Goal: Information Seeking & Learning: Learn about a topic

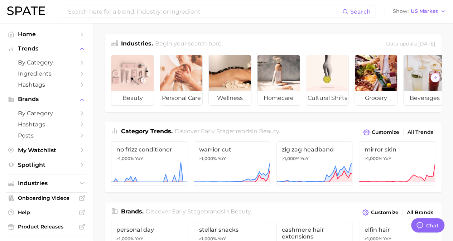
click at [262, 214] on div "Brands . Discover Early Stage brands in beauty . Customize All Brands" at bounding box center [273, 209] width 337 height 15
click at [28, 60] on span "by Category" at bounding box center [46, 62] width 57 height 7
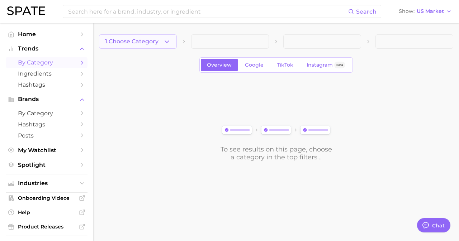
click at [137, 40] on span "1. Choose Category" at bounding box center [131, 41] width 53 height 6
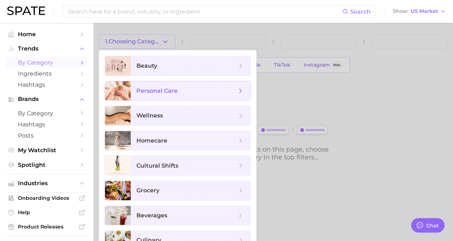
click at [223, 88] on span "personal care" at bounding box center [187, 91] width 100 height 8
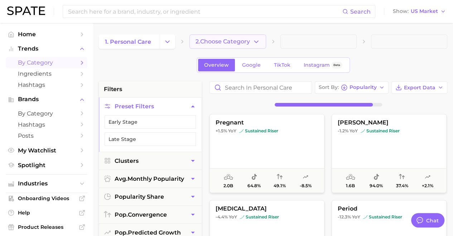
click at [245, 39] on span "2. Choose Category" at bounding box center [223, 41] width 54 height 6
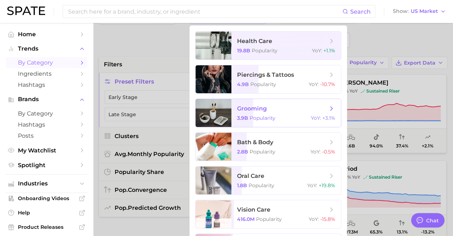
scroll to position [36, 0]
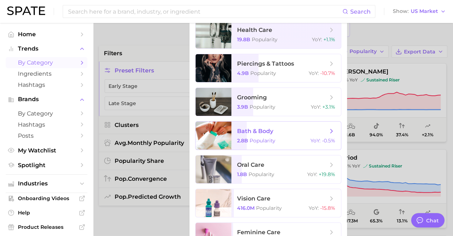
click at [287, 129] on span "bath & body" at bounding box center [282, 131] width 90 height 8
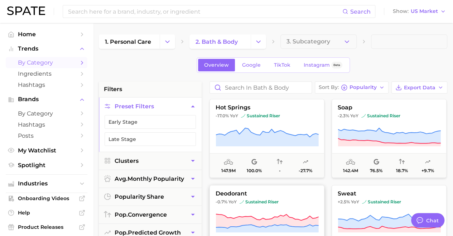
click at [309, 222] on icon at bounding box center [267, 221] width 103 height 14
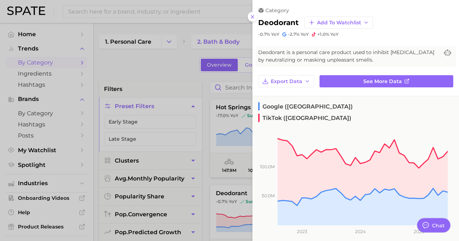
click at [163, 51] on div at bounding box center [229, 120] width 459 height 241
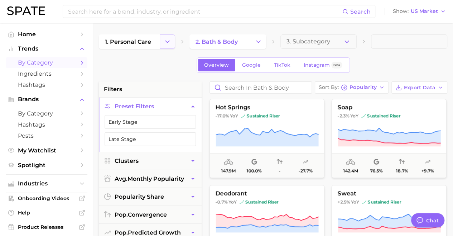
click at [169, 41] on polyline "Change Category" at bounding box center [168, 41] width 4 height 2
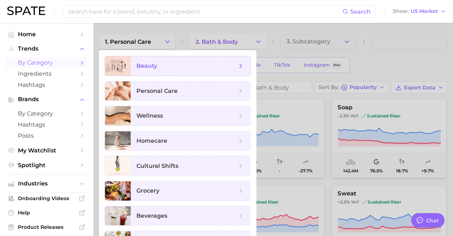
click at [167, 66] on span "beauty" at bounding box center [187, 66] width 100 height 8
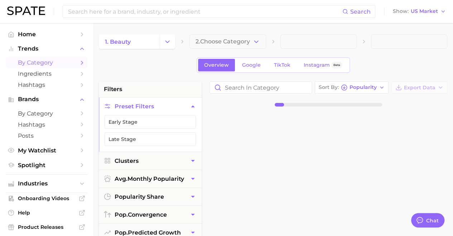
click at [263, 40] on button "2. Choose Category" at bounding box center [228, 41] width 76 height 14
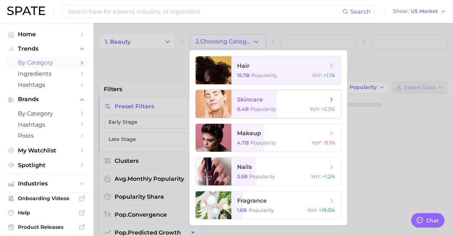
click at [239, 100] on span "skincare" at bounding box center [250, 99] width 26 height 7
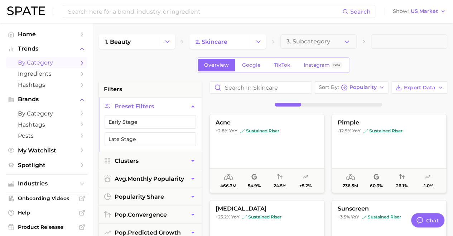
click at [327, 43] on span "3. Subcategory" at bounding box center [309, 41] width 44 height 6
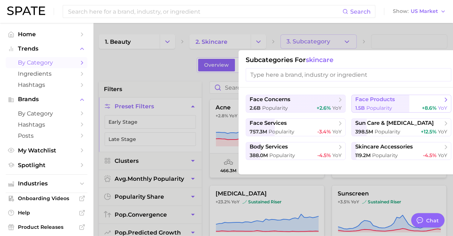
click at [375, 106] on span "Popularity" at bounding box center [380, 108] width 26 height 6
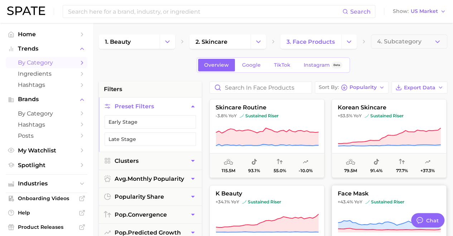
click at [338, 207] on button "face mask +43.4% YoY sustained riser 61.7m 78.3% 51.9% +52.4%" at bounding box center [389, 224] width 115 height 79
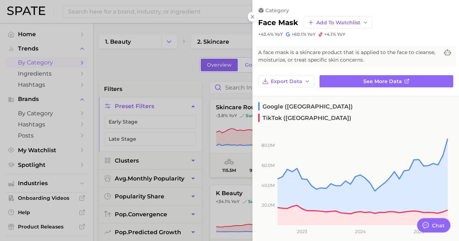
click at [211, 111] on div at bounding box center [229, 120] width 459 height 241
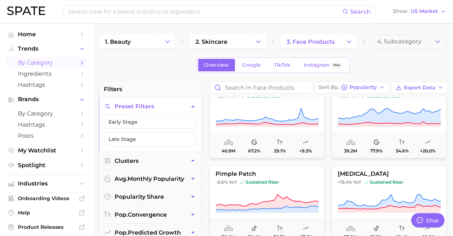
scroll to position [287, 0]
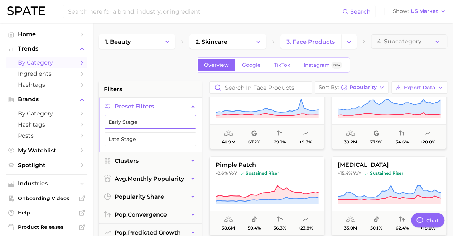
click at [134, 120] on button "Early Stage" at bounding box center [150, 122] width 91 height 14
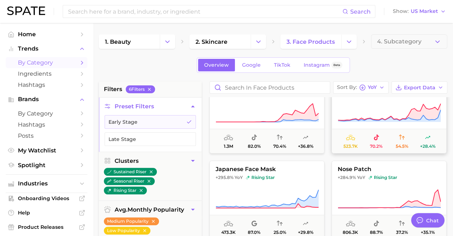
scroll to position [36, 0]
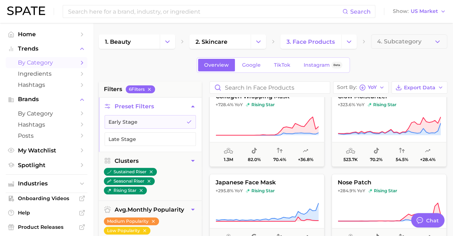
scroll to position [0, 0]
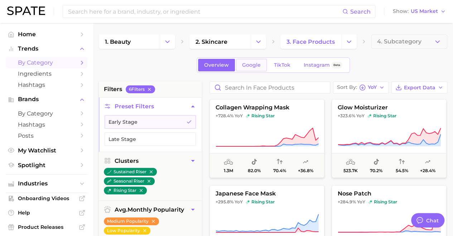
click at [253, 60] on link "Google" at bounding box center [251, 65] width 31 height 13
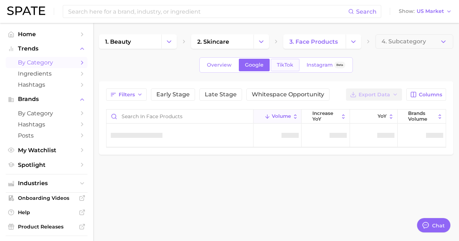
click at [283, 67] on span "TikTok" at bounding box center [285, 65] width 16 height 6
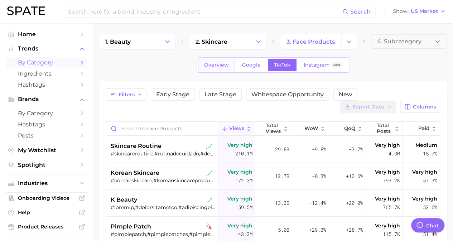
click at [220, 65] on span "Overview" at bounding box center [216, 65] width 25 height 6
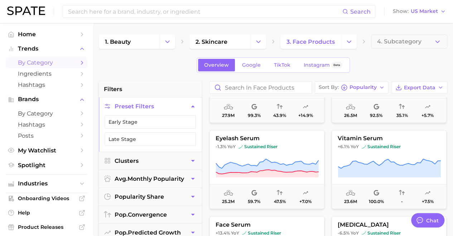
scroll to position [573, 0]
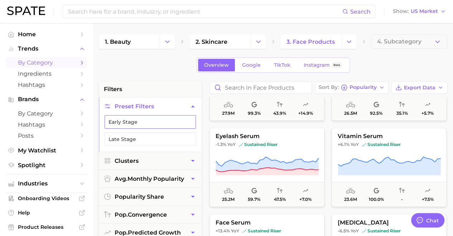
click at [138, 115] on button "Early Stage" at bounding box center [150, 122] width 91 height 14
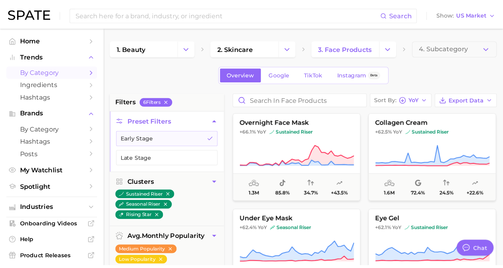
scroll to position [1397, 0]
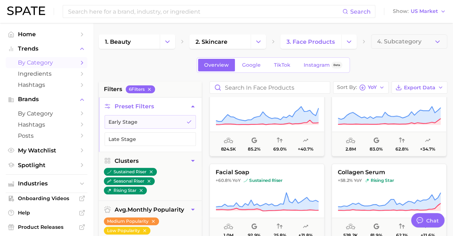
type textarea "x"
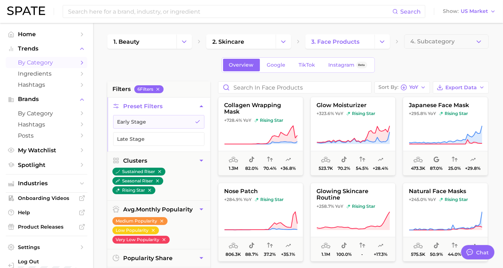
scroll to position [0, 0]
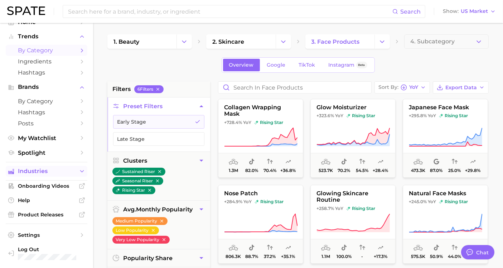
click at [79, 171] on icon "Sidebar" at bounding box center [82, 171] width 6 height 6
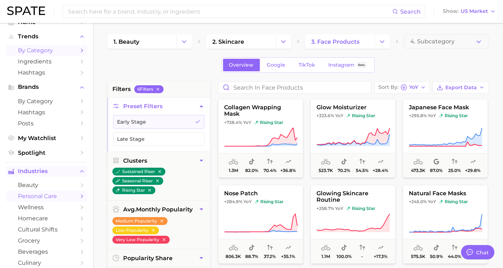
click at [79, 196] on icon "Sidebar" at bounding box center [82, 196] width 6 height 6
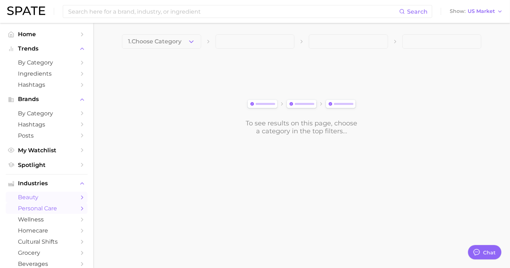
click at [79, 197] on icon "Sidebar" at bounding box center [82, 197] width 6 height 6
click at [188, 44] on icon "button" at bounding box center [191, 42] width 8 height 8
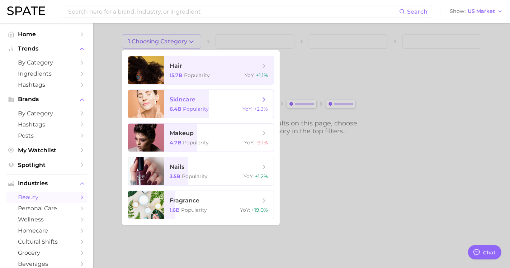
click at [206, 102] on span "skincare" at bounding box center [214, 100] width 90 height 8
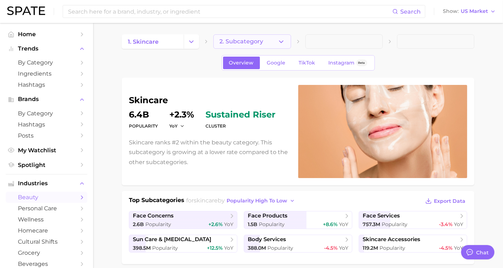
click at [279, 41] on icon "button" at bounding box center [282, 42] width 8 height 8
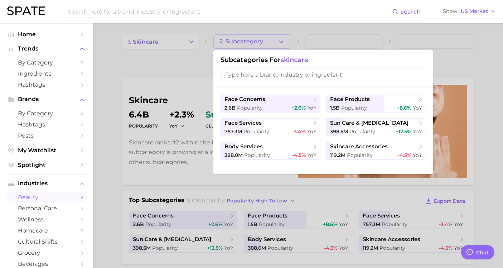
click at [343, 91] on div "face concerns 2.6b Popularity +2.6% YoY face products 1.5b Popularity +8.6% YoY…" at bounding box center [324, 130] width 220 height 87
click at [348, 104] on button "face products 1.5b Popularity +8.6% YoY" at bounding box center [376, 104] width 100 height 18
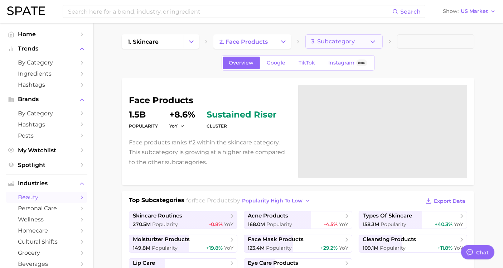
click at [336, 41] on span "3. Subcategory" at bounding box center [334, 41] width 44 height 6
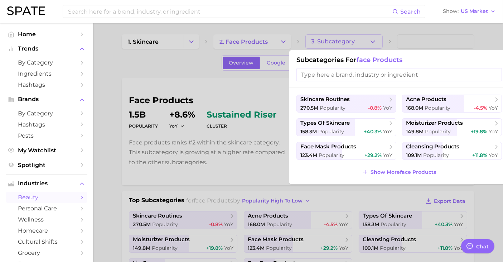
click at [188, 81] on div at bounding box center [251, 131] width 503 height 262
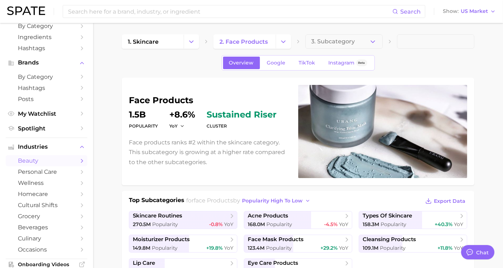
scroll to position [80, 0]
